Goal: Information Seeking & Learning: Learn about a topic

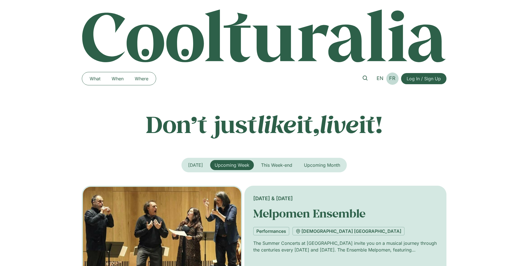
click at [394, 80] on span "FR" at bounding box center [392, 78] width 6 height 6
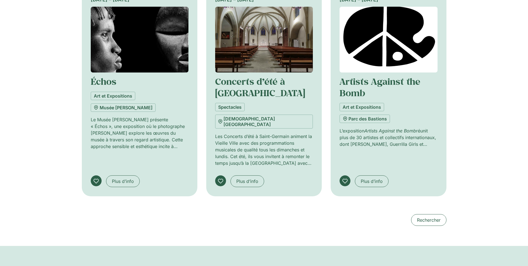
scroll to position [557, 0]
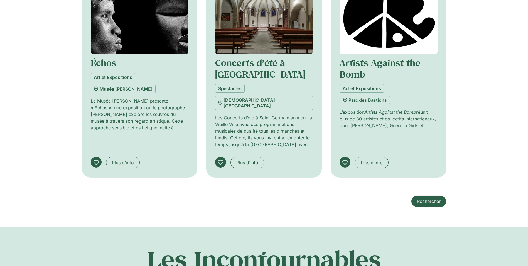
click at [424, 198] on span "Rechercher" at bounding box center [429, 201] width 24 height 7
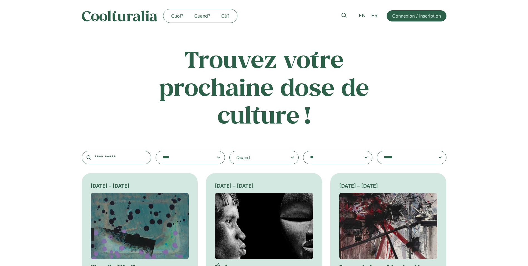
click at [207, 156] on textarea "**********" at bounding box center [185, 157] width 45 height 8
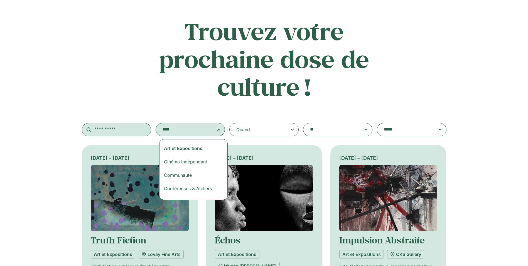
click at [115, 127] on input "text" at bounding box center [116, 129] width 69 height 13
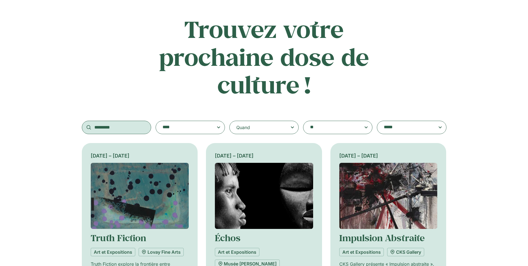
scroll to position [56, 0]
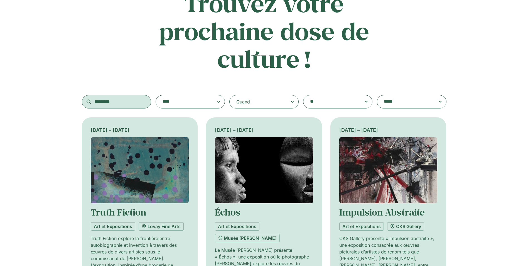
type input "*********"
click at [167, 69] on h2 "Trouvez votre prochaine dose de culture !" at bounding box center [264, 30] width 219 height 83
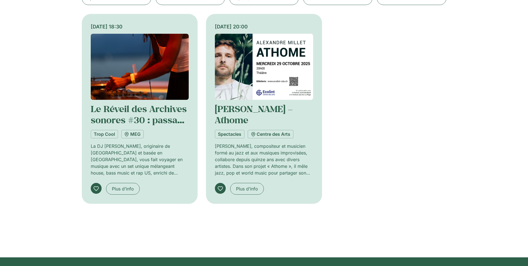
scroll to position [167, 0]
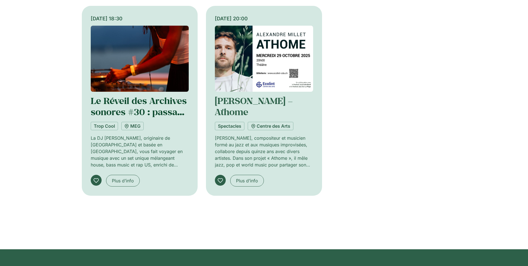
click at [157, 105] on link "Le Réveil des Archives sonores #30 : passage de disques par [PERSON_NAME]" at bounding box center [139, 117] width 97 height 45
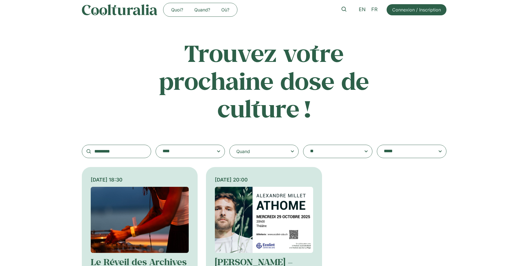
scroll to position [0, 0]
